Goal: Task Accomplishment & Management: Use online tool/utility

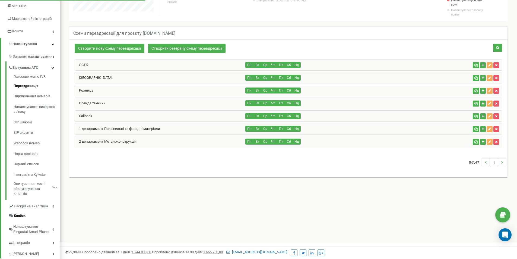
scroll to position [97, 0]
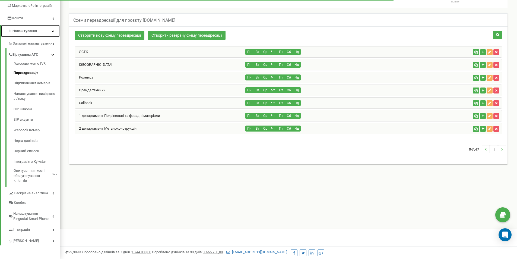
click at [38, 30] on link "Налаштування" at bounding box center [30, 31] width 59 height 13
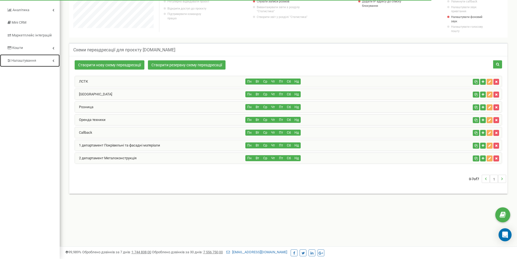
scroll to position [40, 0]
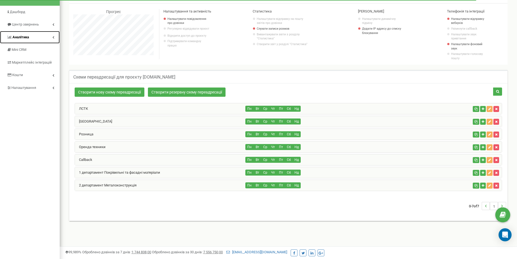
click at [32, 37] on link "Аналiтика" at bounding box center [30, 37] width 60 height 13
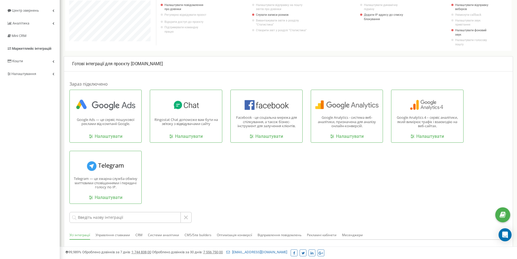
scroll to position [54, 0]
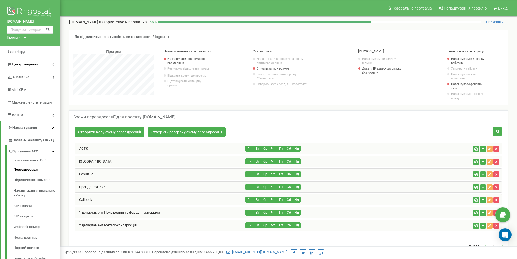
scroll to position [326, 457]
click at [17, 67] on link "Центр звернень" at bounding box center [30, 64] width 60 height 13
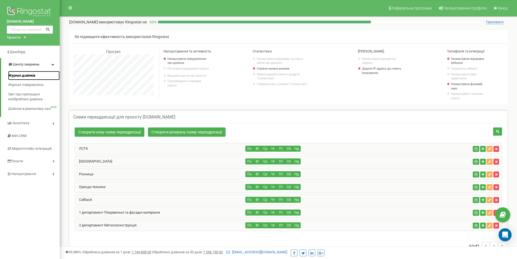
click at [24, 75] on span "Журнал дзвінків" at bounding box center [21, 75] width 27 height 5
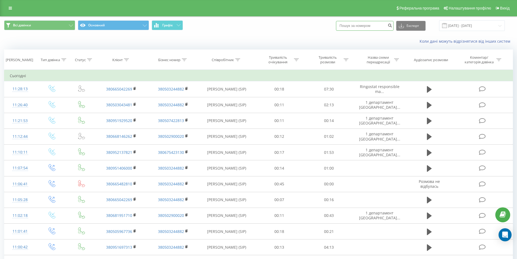
click at [376, 26] on input at bounding box center [365, 26] width 58 height 10
paste input "380956222229"
type input "380956222229"
click at [392, 23] on icon "submit" at bounding box center [389, 24] width 5 height 3
